Goal: Information Seeking & Learning: Learn about a topic

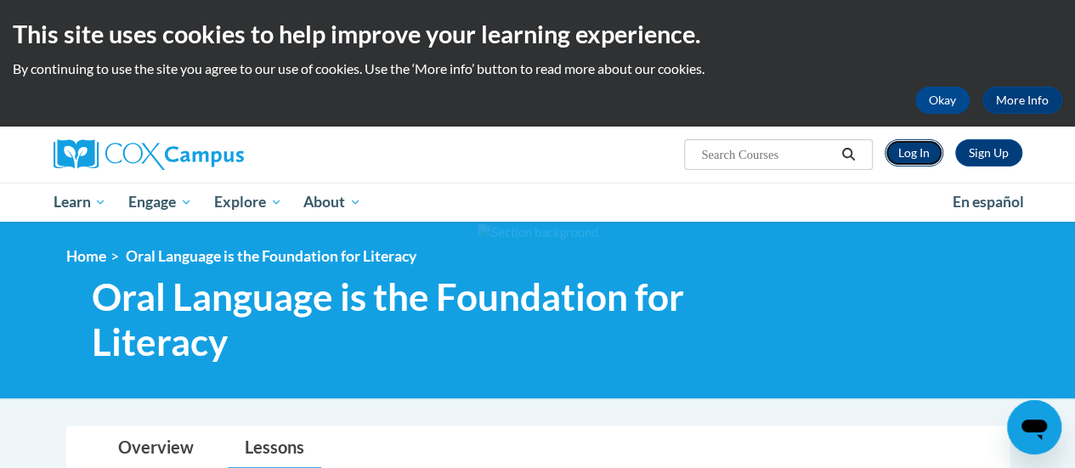
click at [918, 152] on link "Log In" at bounding box center [914, 152] width 59 height 27
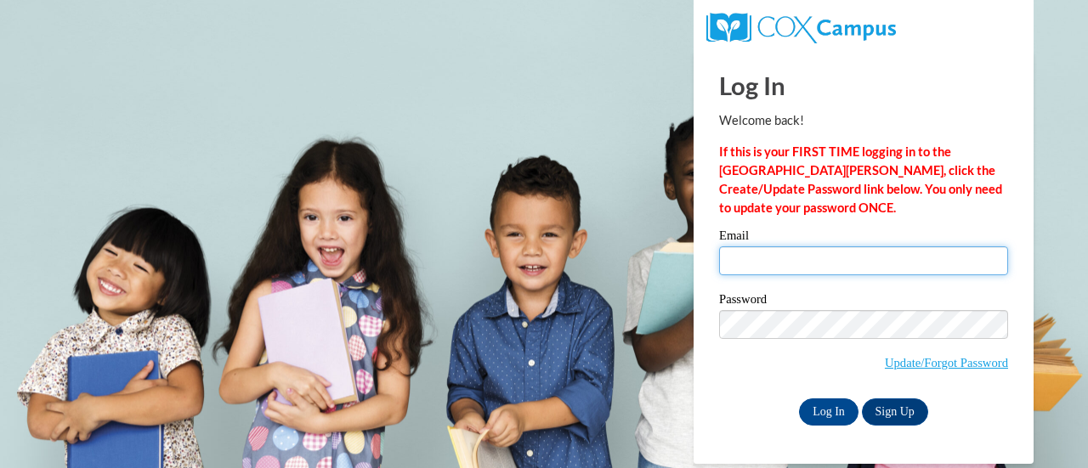
click at [861, 258] on input "Email" at bounding box center [863, 260] width 289 height 29
type input "jessica.besler@muskegonorway.org"
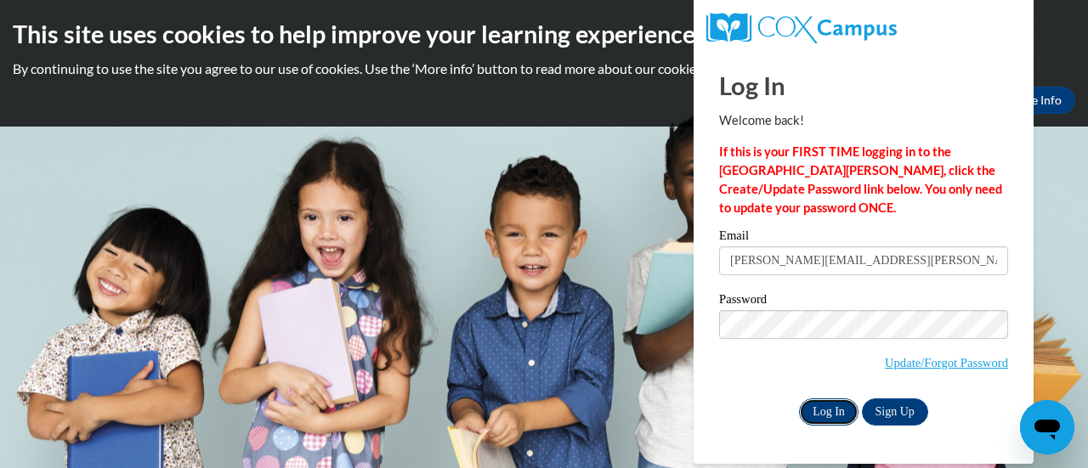
click at [830, 413] on input "Log In" at bounding box center [828, 412] width 59 height 27
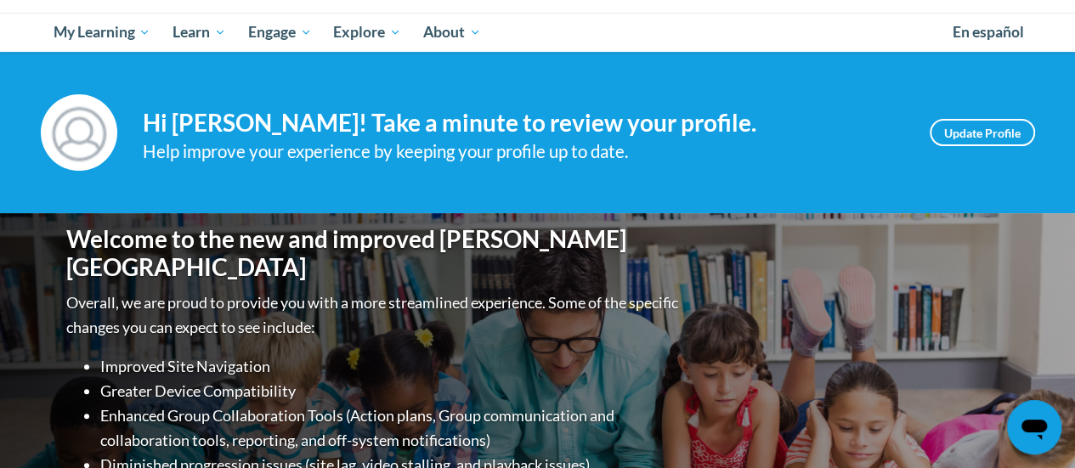
scroll to position [85, 0]
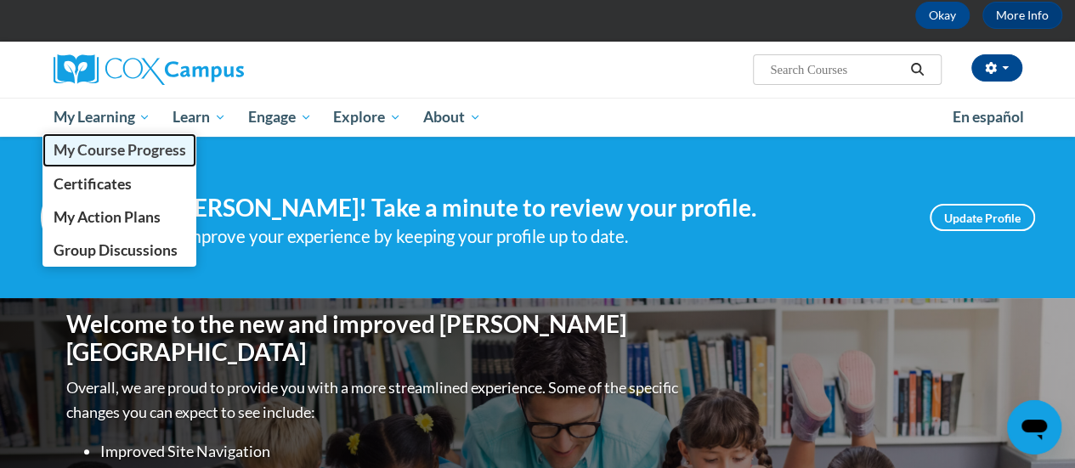
click at [127, 155] on span "My Course Progress" at bounding box center [119, 150] width 133 height 18
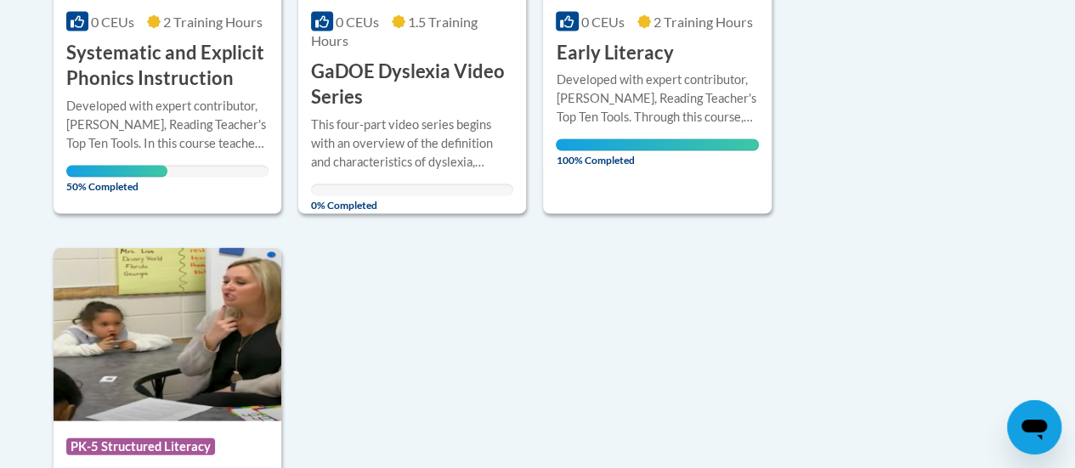
scroll to position [1445, 0]
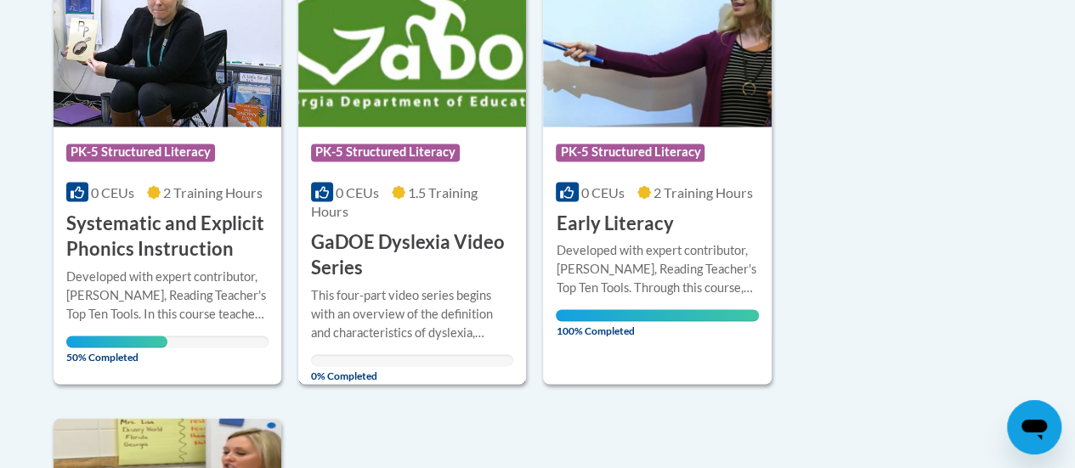
click at [391, 278] on h3 "GaDOE Dyslexia Video Series" at bounding box center [412, 255] width 202 height 53
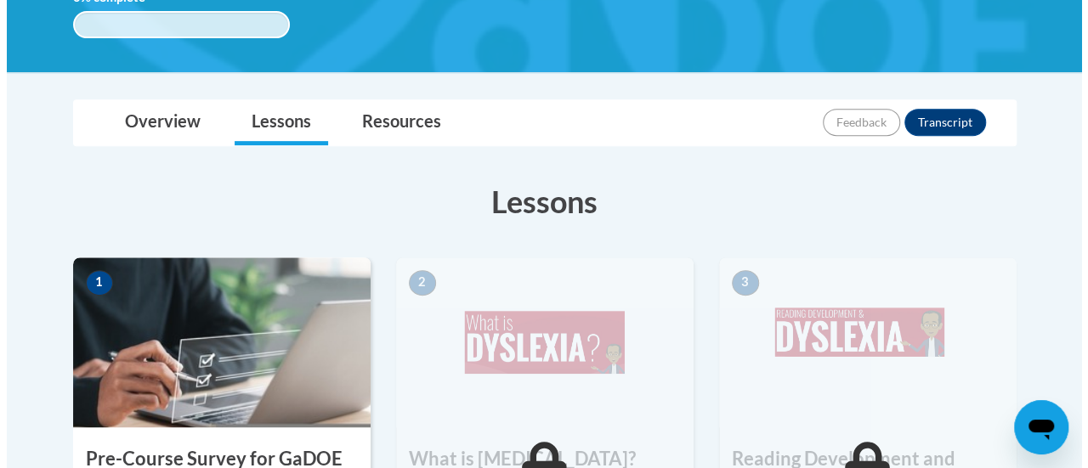
scroll to position [510, 0]
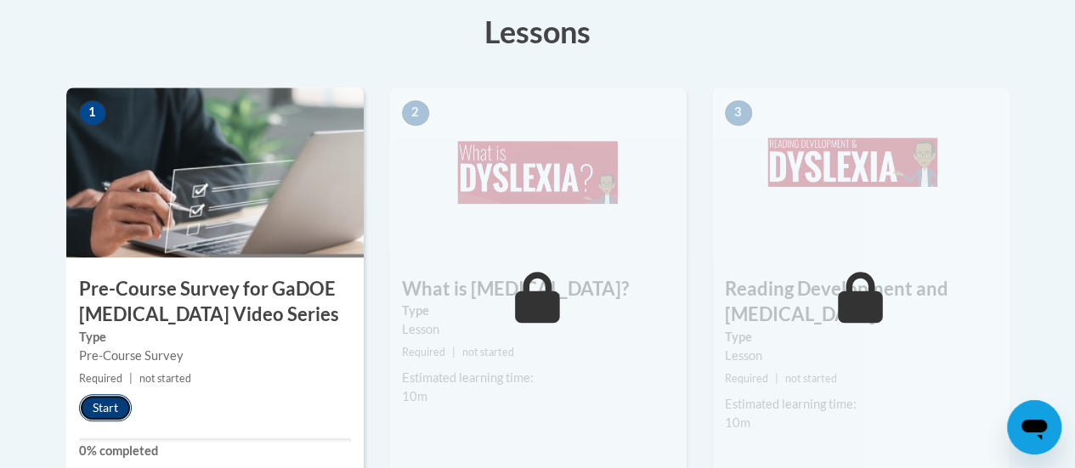
click at [102, 405] on button "Start" at bounding box center [105, 407] width 53 height 27
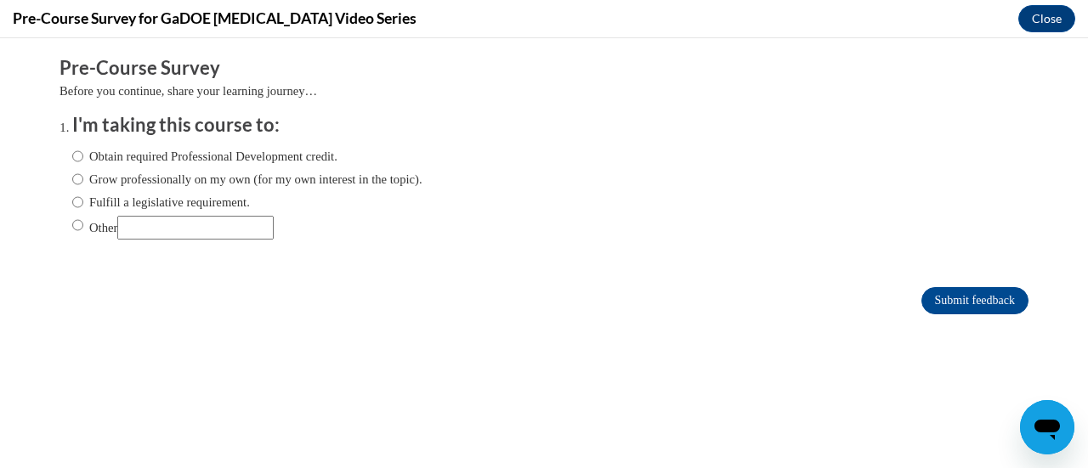
scroll to position [0, 0]
click at [167, 205] on label "Fulfill a legislative requirement." at bounding box center [161, 202] width 178 height 19
click at [83, 205] on input "Fulfill a legislative requirement." at bounding box center [77, 202] width 11 height 19
radio input "true"
click at [977, 296] on input "Submit feedback" at bounding box center [974, 300] width 107 height 27
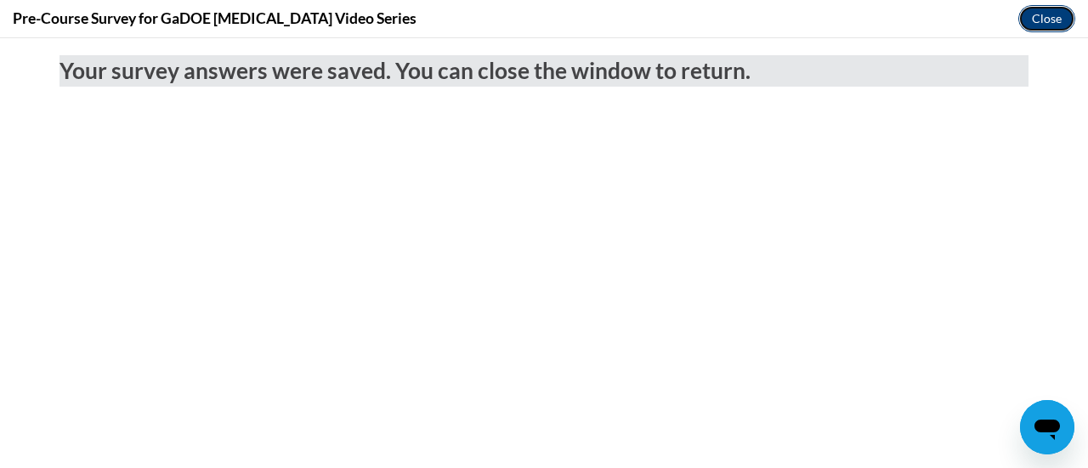
click at [1052, 23] on button "Close" at bounding box center [1046, 18] width 57 height 27
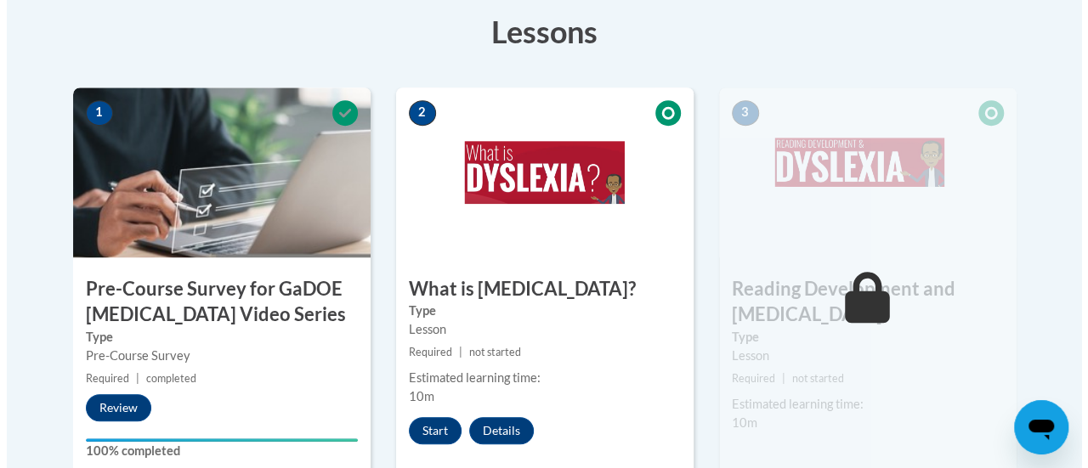
scroll to position [595, 0]
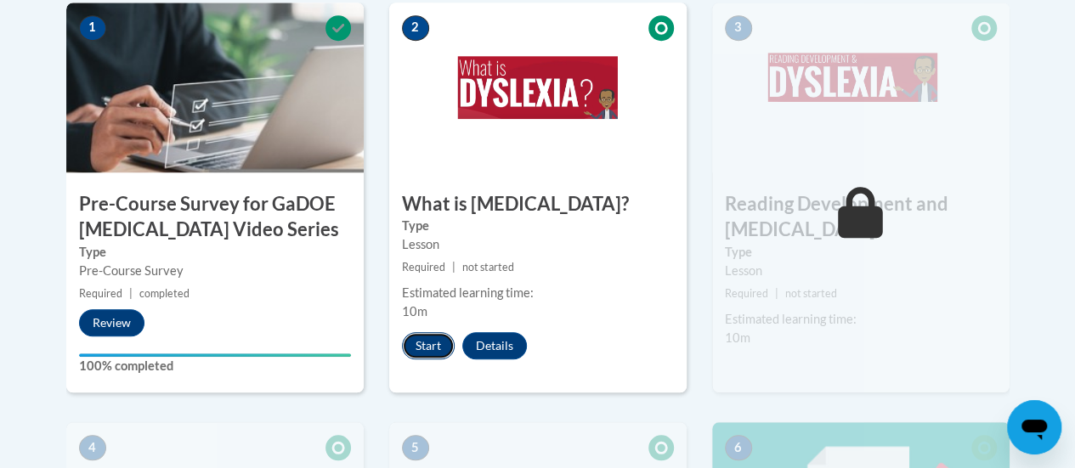
click at [438, 343] on button "Start" at bounding box center [428, 345] width 53 height 27
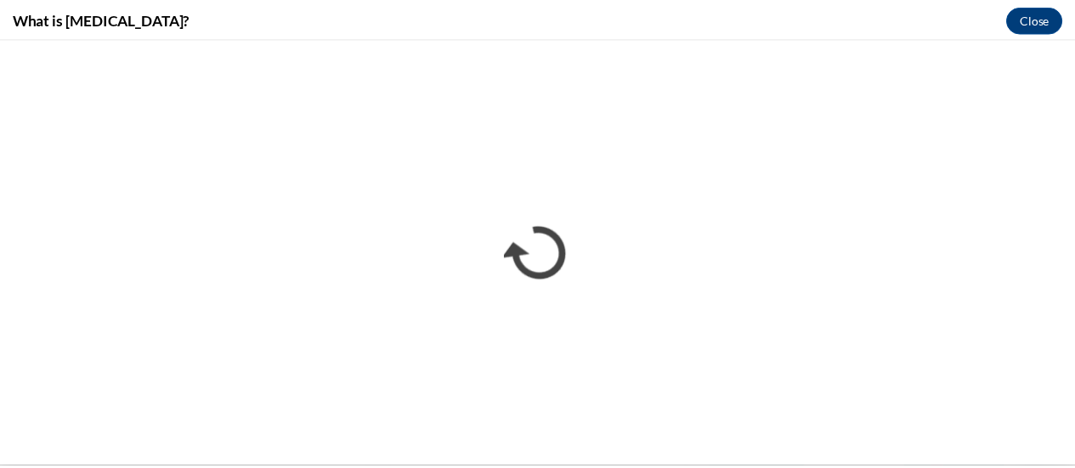
scroll to position [0, 0]
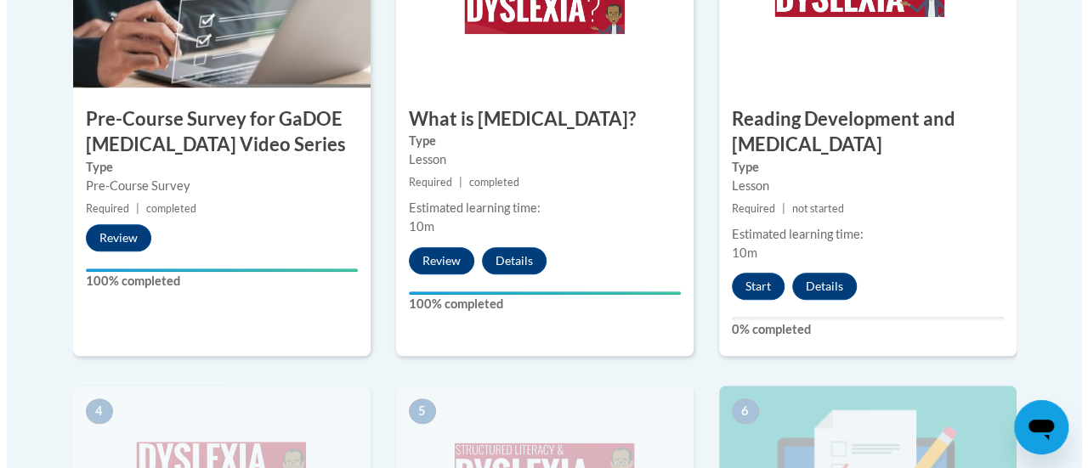
scroll to position [765, 0]
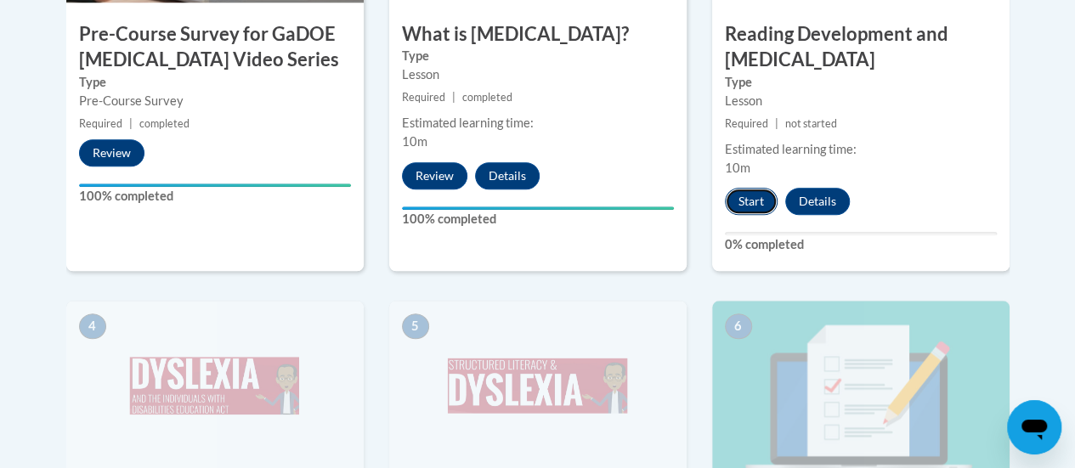
click at [748, 191] on button "Start" at bounding box center [751, 201] width 53 height 27
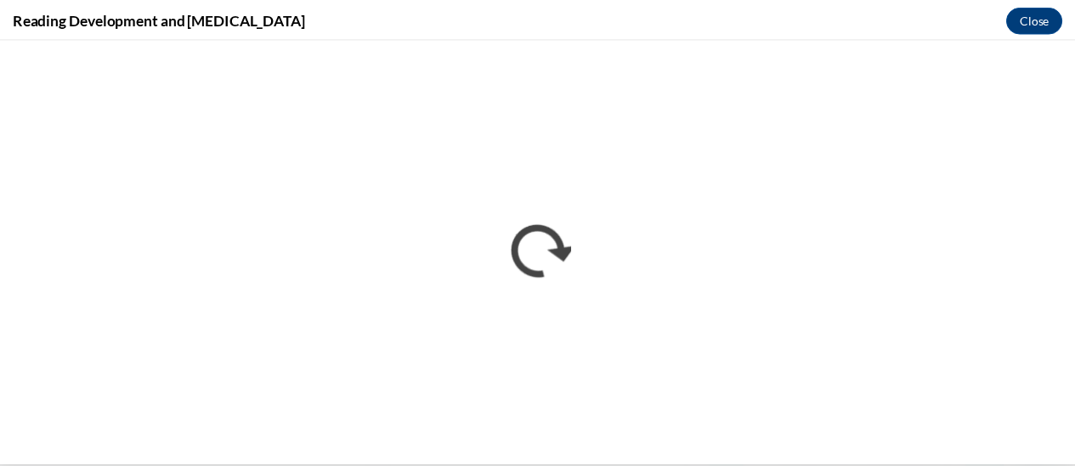
scroll to position [0, 0]
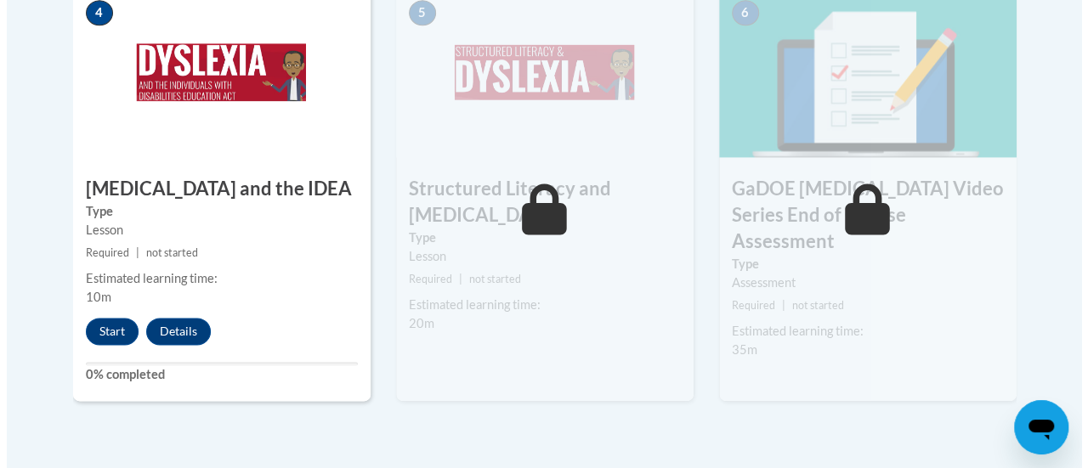
scroll to position [1163, 0]
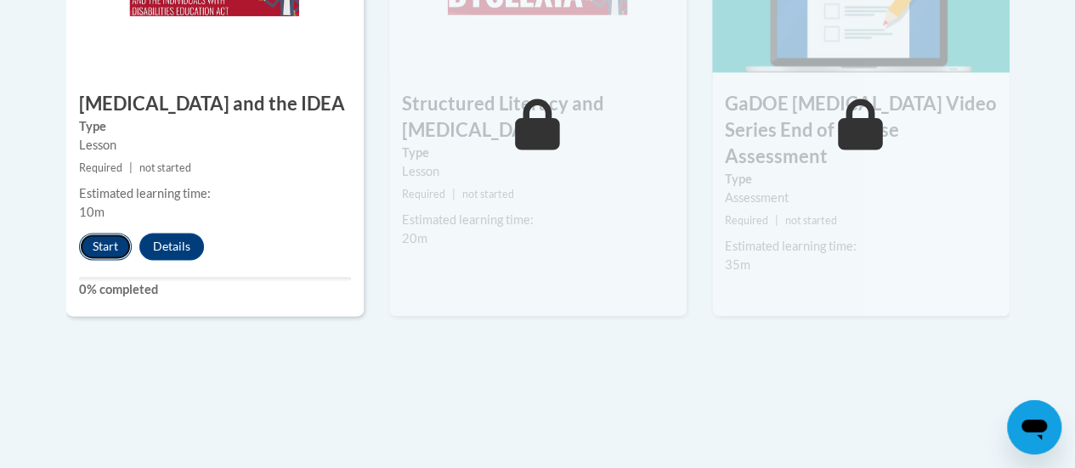
click at [104, 244] on button "Start" at bounding box center [105, 246] width 53 height 27
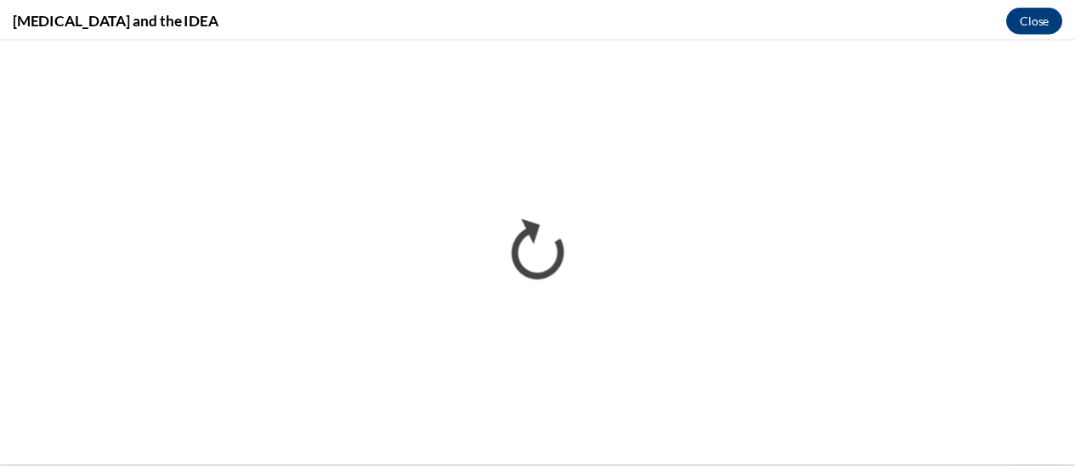
scroll to position [0, 0]
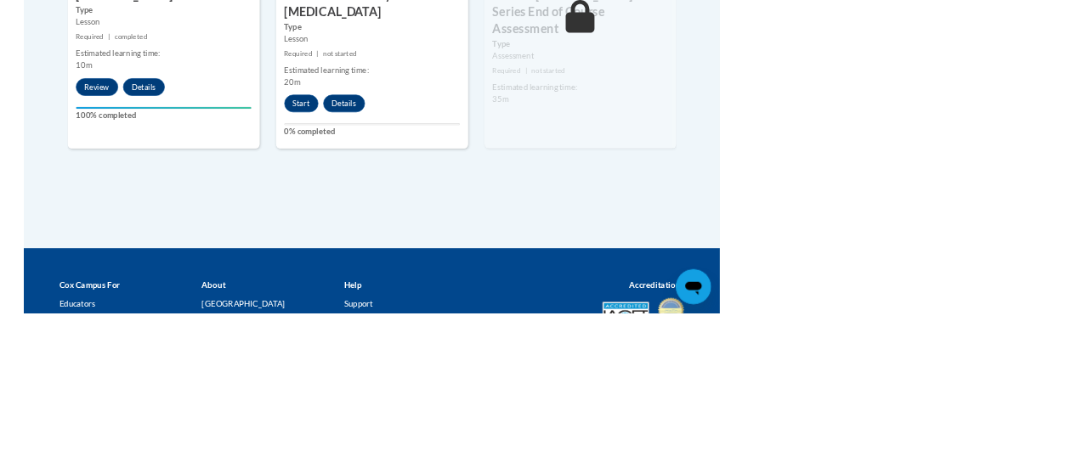
scroll to position [1113, 0]
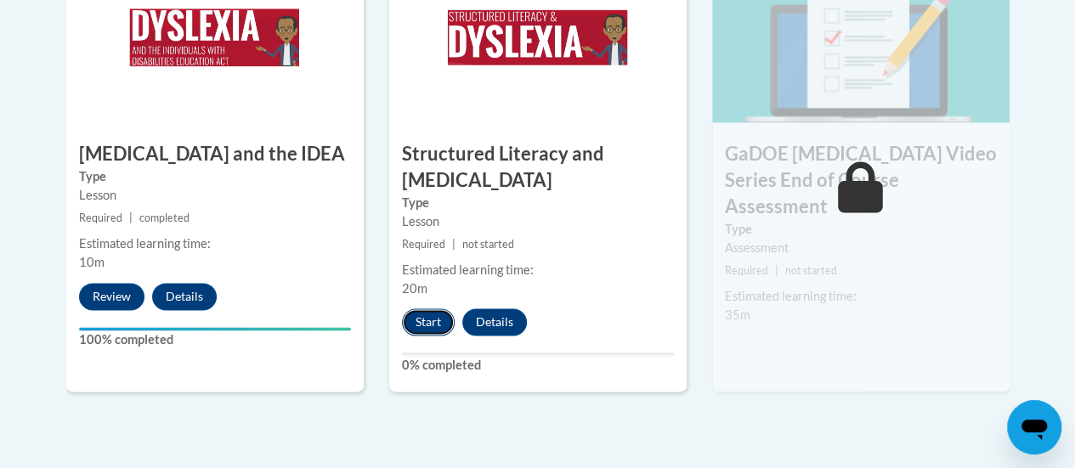
click at [427, 319] on button "Start" at bounding box center [428, 322] width 53 height 27
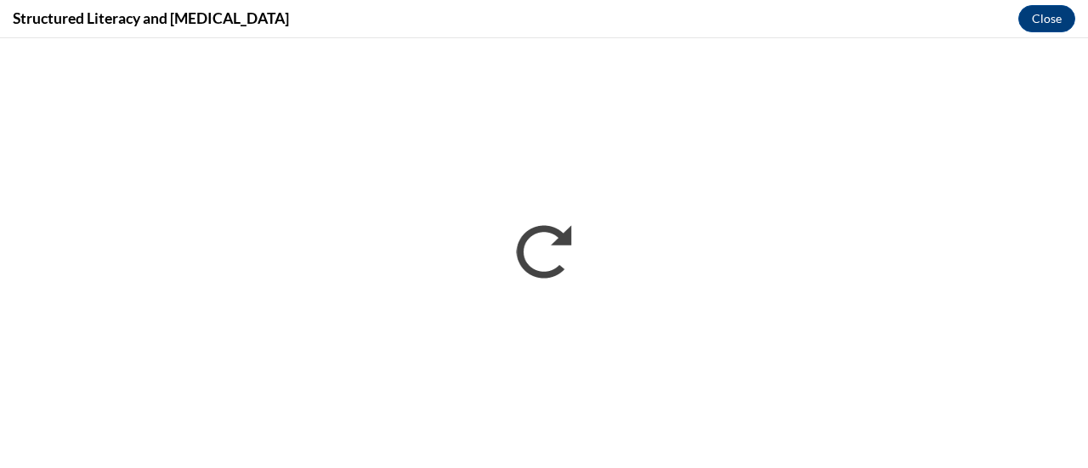
scroll to position [0, 0]
